Goal: Obtain resource: Download file/media

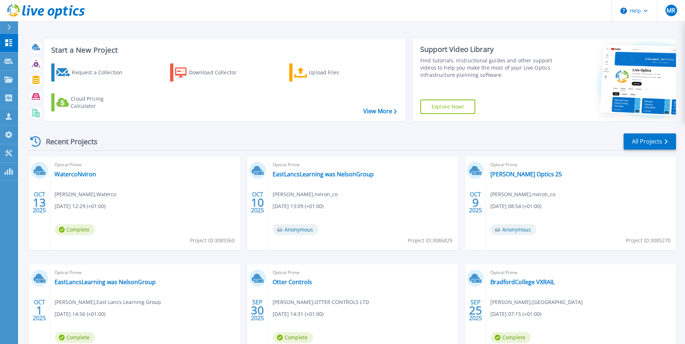
click at [235, 124] on div "Start a New Project Request a Collection Download Collector Upload Files Cloud …" at bounding box center [352, 80] width 648 height 94
click at [346, 173] on link "EastLancsLearning was NelsonGroup" at bounding box center [322, 174] width 101 height 7
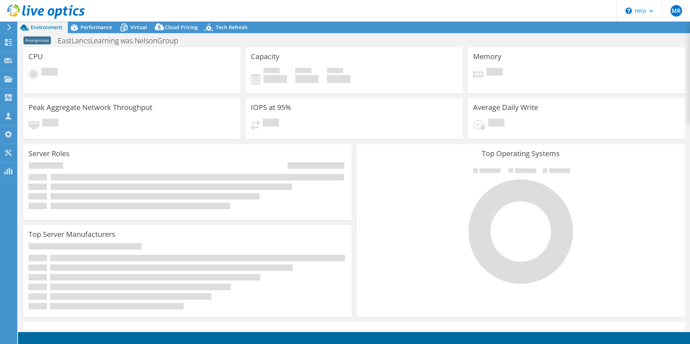
select select "EULondon"
select select "USD"
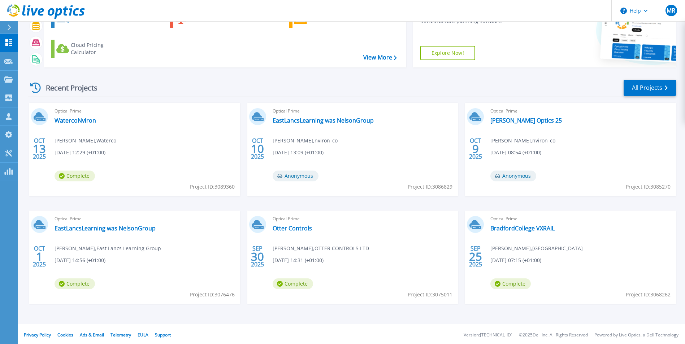
scroll to position [56, 0]
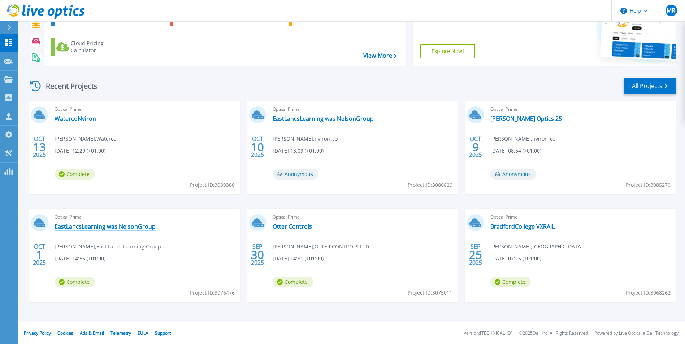
click at [133, 228] on link "EastLancsLearning was NelsonGroup" at bounding box center [104, 226] width 101 height 7
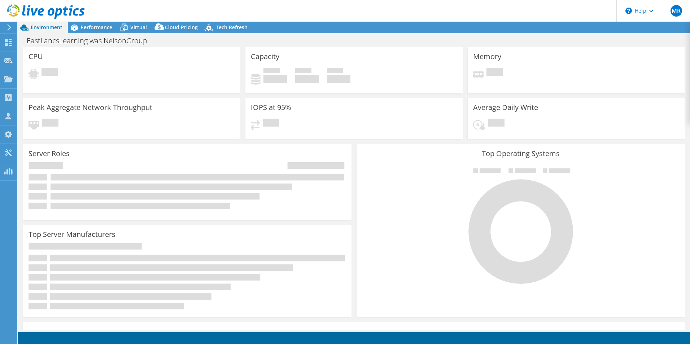
select select "EULondon"
select select "GBP"
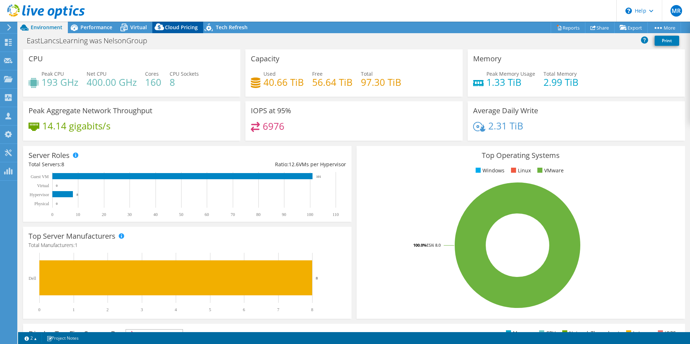
click at [182, 29] on span "Cloud Pricing" at bounding box center [181, 27] width 33 height 7
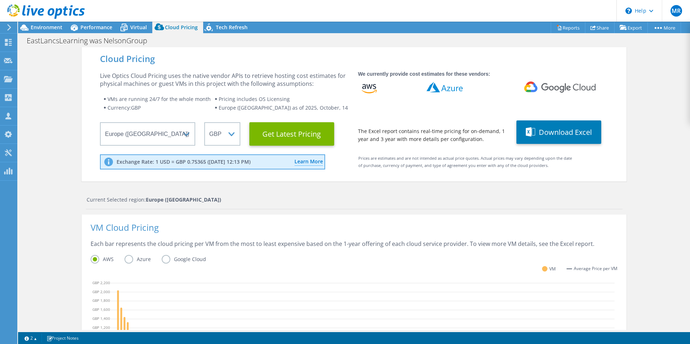
scroll to position [36, 0]
click at [533, 132] on span at bounding box center [532, 132] width 12 height 13
